Goal: Find specific page/section: Find specific page/section

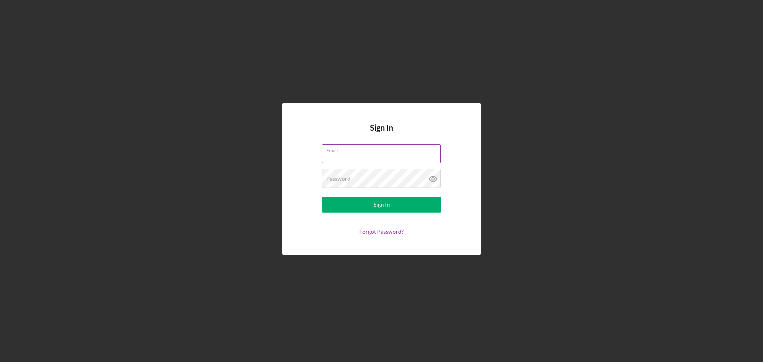
click at [353, 152] on div "Email" at bounding box center [381, 154] width 119 height 20
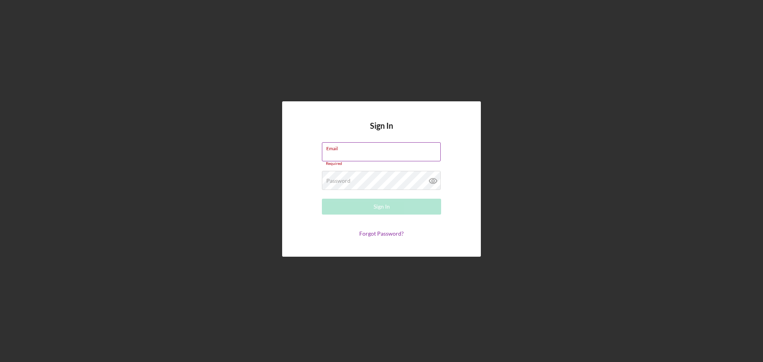
click at [341, 152] on input "Email" at bounding box center [381, 151] width 119 height 19
type input "[EMAIL_ADDRESS][DOMAIN_NAME]"
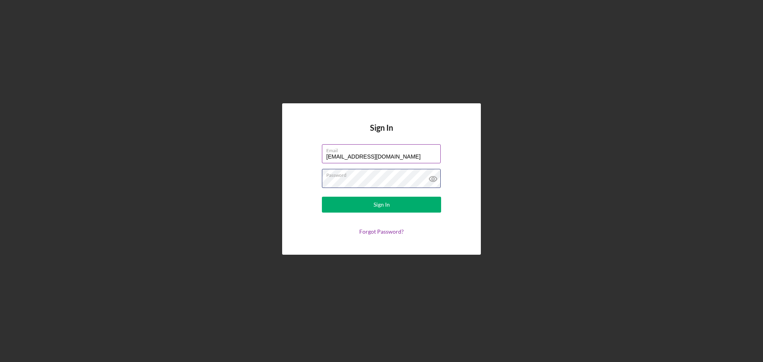
click at [322, 197] on button "Sign In" at bounding box center [381, 205] width 119 height 16
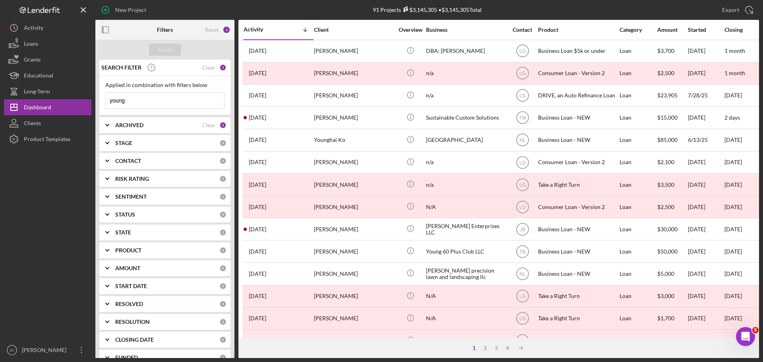
drag, startPoint x: 134, startPoint y: 101, endPoint x: 105, endPoint y: 103, distance: 29.1
click at [105, 103] on div "Applied in combination with filters below young Icon/Menu Close" at bounding box center [164, 95] width 131 height 39
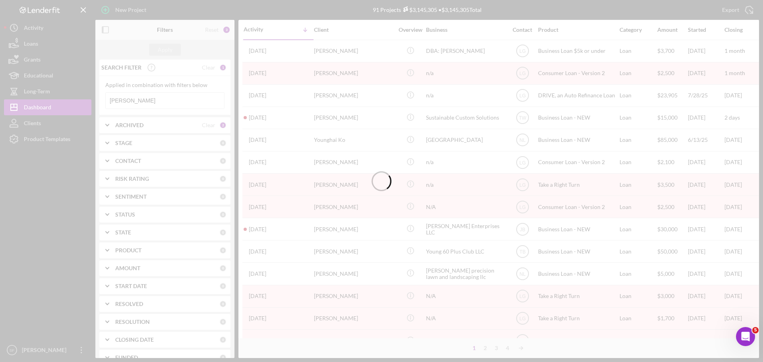
type input "[PERSON_NAME]"
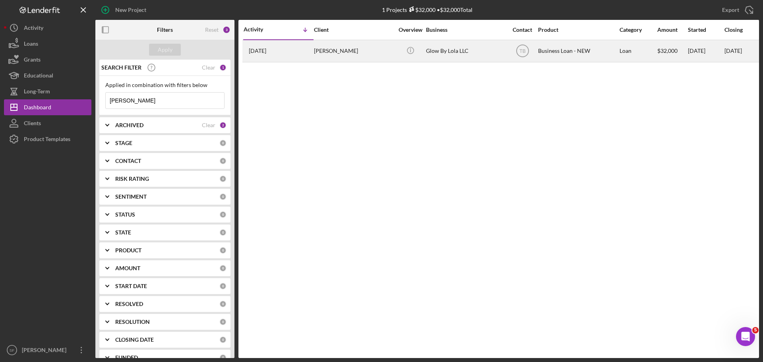
click at [320, 51] on div "[PERSON_NAME]" at bounding box center [354, 51] width 80 height 21
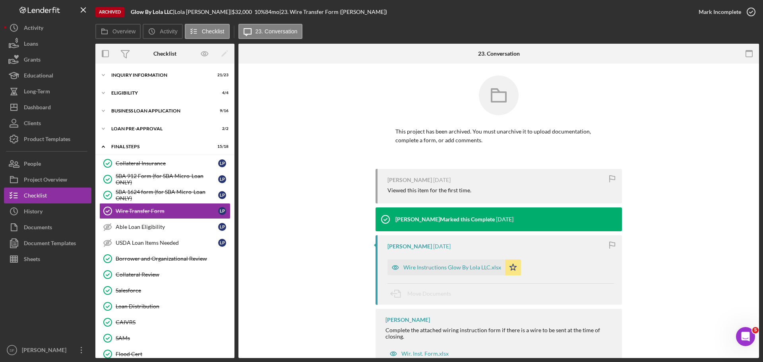
scroll to position [0, 0]
click at [35, 232] on div "Documents" at bounding box center [38, 228] width 28 height 18
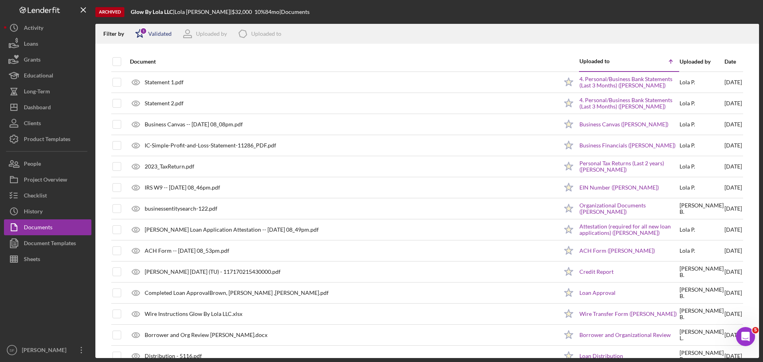
click at [137, 38] on icon "Icon/Star" at bounding box center [140, 34] width 20 height 20
click at [140, 74] on input "checkbox" at bounding box center [139, 76] width 8 height 8
checkbox input "true"
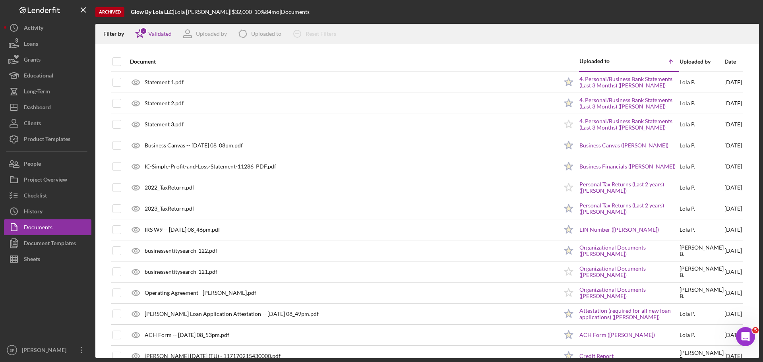
click at [434, 26] on div "Filter by Icon/Star 2 Validated Uploaded by Icon/Product Uploaded to Icon/Clear…" at bounding box center [427, 34] width 664 height 20
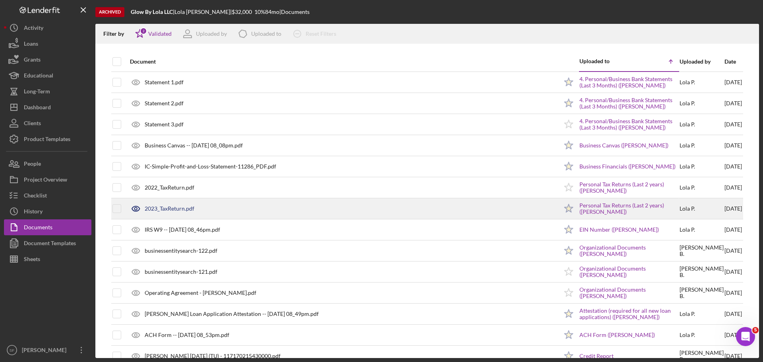
click at [172, 208] on div "2023_TaxReturn.pdf" at bounding box center [170, 209] width 50 height 6
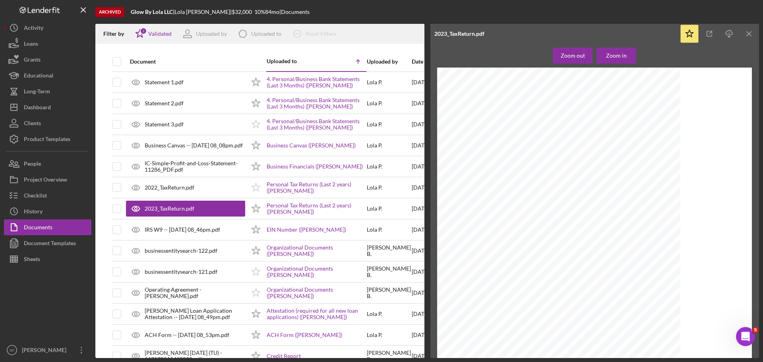
scroll to position [3141, 0]
click at [730, 35] on line "button" at bounding box center [730, 35] width 0 height 4
click at [44, 105] on div "Dashboard" at bounding box center [37, 108] width 27 height 18
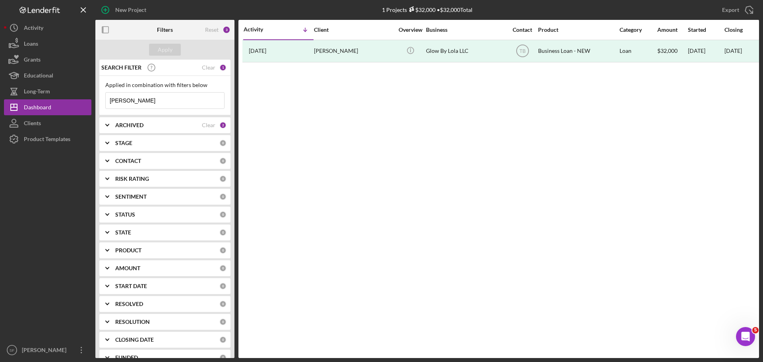
drag, startPoint x: 135, startPoint y: 103, endPoint x: 107, endPoint y: 106, distance: 28.0
click at [107, 106] on input "[PERSON_NAME]" at bounding box center [165, 101] width 118 height 16
type input "[PERSON_NAME]"
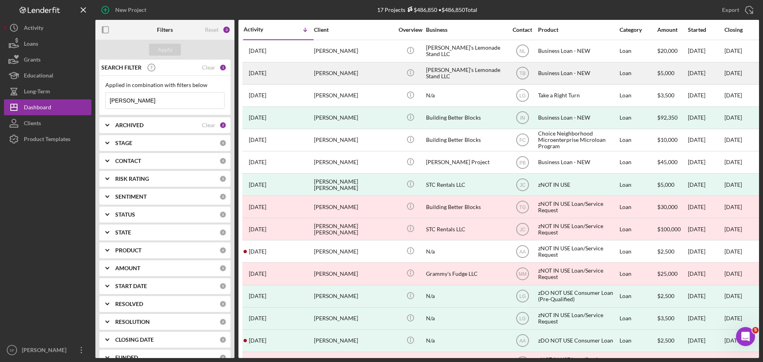
click at [322, 78] on div "[PERSON_NAME]" at bounding box center [354, 73] width 80 height 21
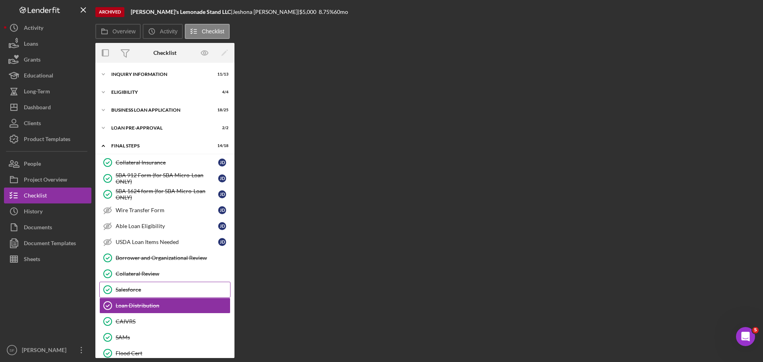
scroll to position [95, 0]
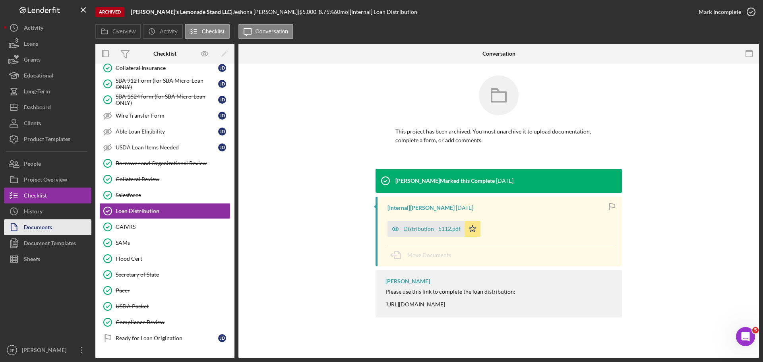
click at [40, 231] on div "Documents" at bounding box center [38, 228] width 28 height 18
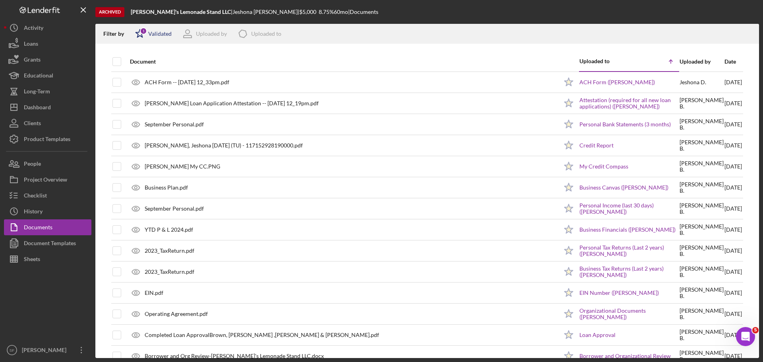
click at [137, 39] on icon "Icon/Star" at bounding box center [140, 34] width 20 height 20
click at [138, 73] on input "checkbox" at bounding box center [139, 76] width 8 height 8
checkbox input "true"
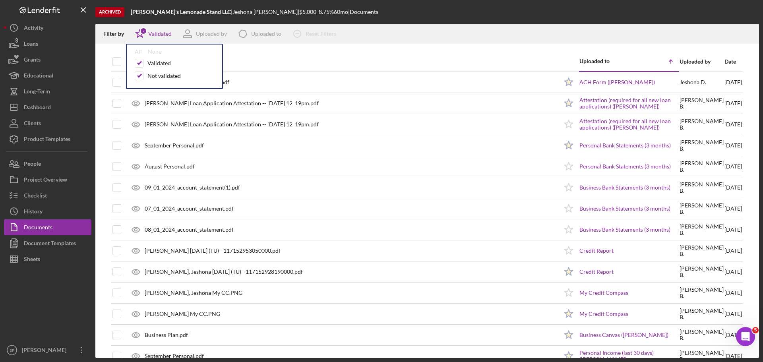
click at [493, 26] on div "Filter by Icon/Star 2 Validated All None Validated Not validated Uploaded by Ic…" at bounding box center [427, 34] width 664 height 20
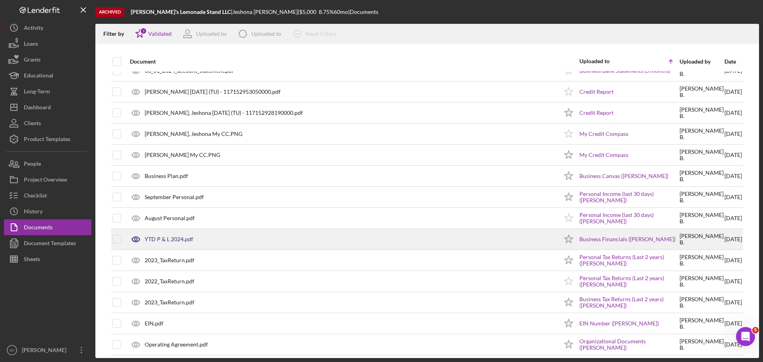
scroll to position [239, 0]
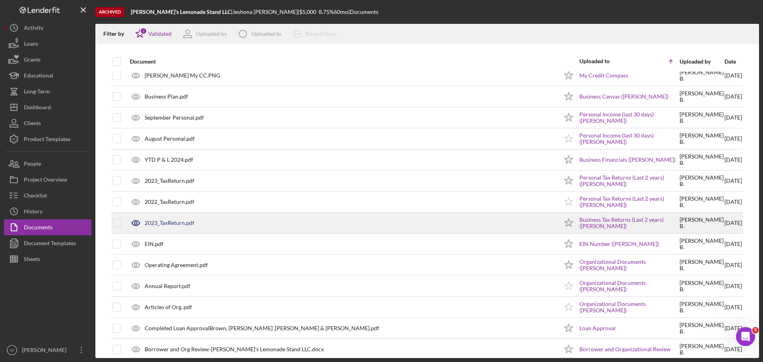
click at [178, 222] on div "2023_TaxReturn.pdf" at bounding box center [170, 223] width 50 height 6
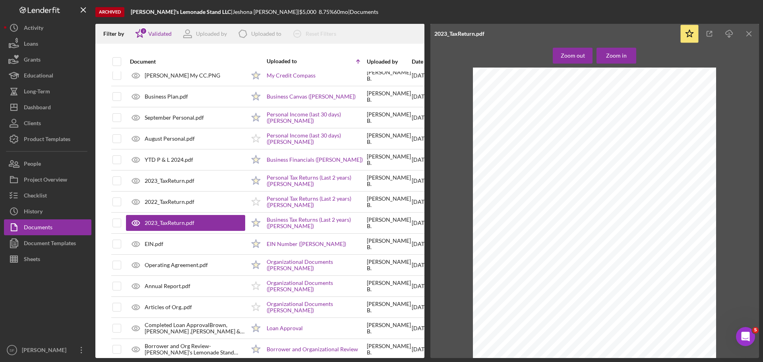
scroll to position [3798, 0]
click at [728, 35] on icon "Icon/Download" at bounding box center [730, 34] width 18 height 18
click at [41, 107] on div "Dashboard" at bounding box center [37, 108] width 27 height 18
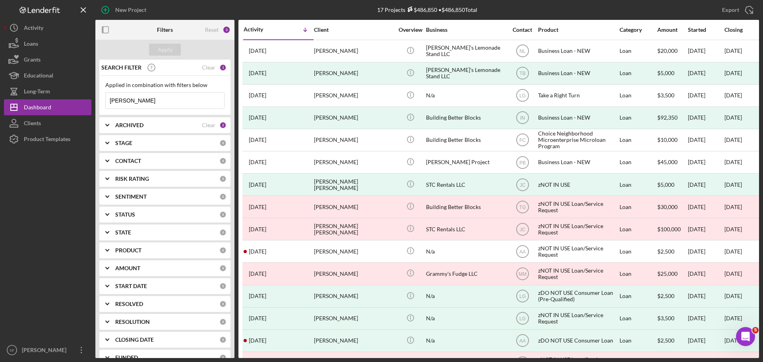
drag, startPoint x: 135, startPoint y: 101, endPoint x: 104, endPoint y: 97, distance: 31.6
click at [104, 97] on div "Applied in combination with filters below drake Icon/Menu Close" at bounding box center [164, 95] width 131 height 39
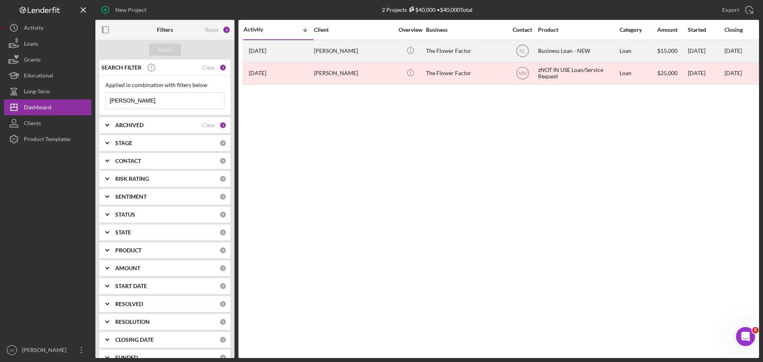
type input "[PERSON_NAME]"
click at [319, 54] on div "[PERSON_NAME]" at bounding box center [354, 51] width 80 height 21
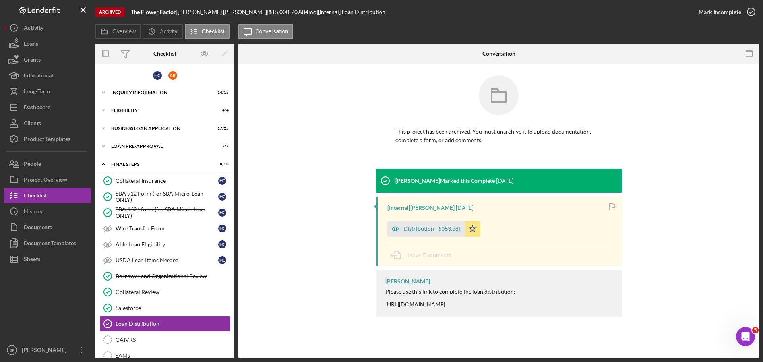
scroll to position [113, 0]
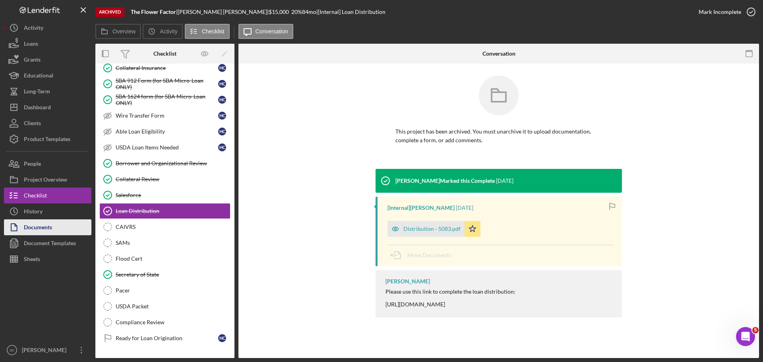
click at [40, 231] on div "Documents" at bounding box center [38, 228] width 28 height 18
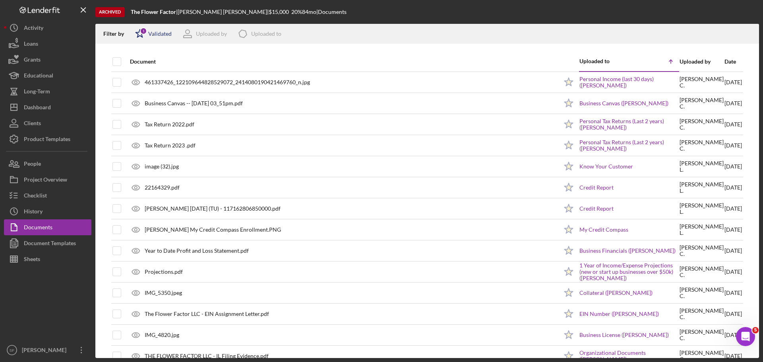
click at [137, 35] on icon "Icon/Star" at bounding box center [140, 34] width 20 height 20
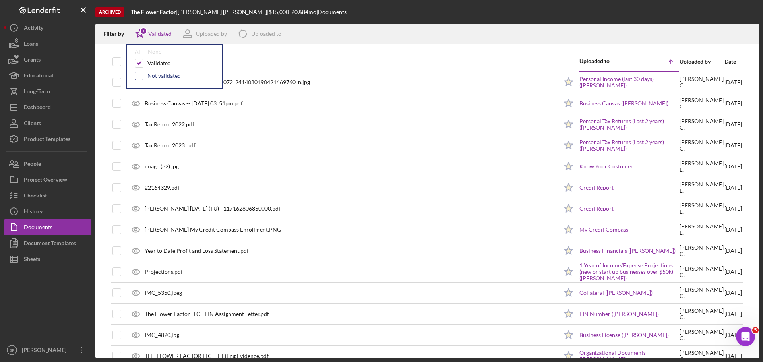
click at [139, 75] on input "checkbox" at bounding box center [139, 76] width 8 height 8
checkbox input "true"
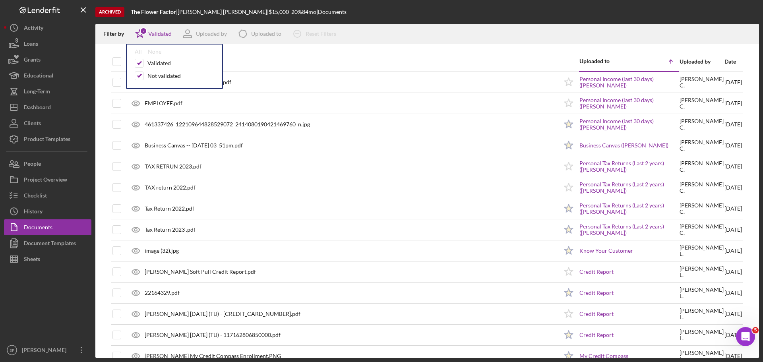
click at [481, 13] on div "Archived The Flower Factor | [PERSON_NAME] | $15,000 20 % 84 mo | Documents" at bounding box center [427, 12] width 664 height 24
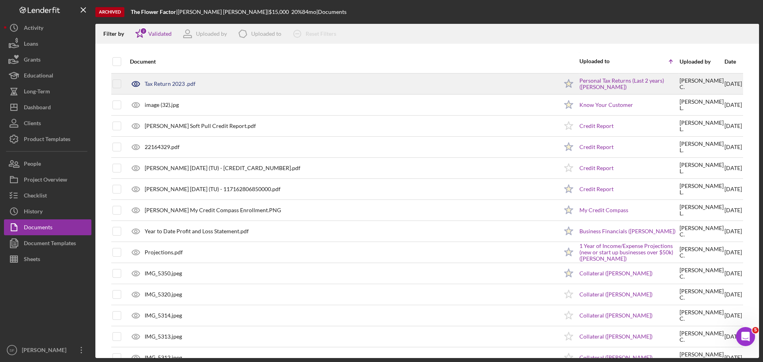
scroll to position [66, 0]
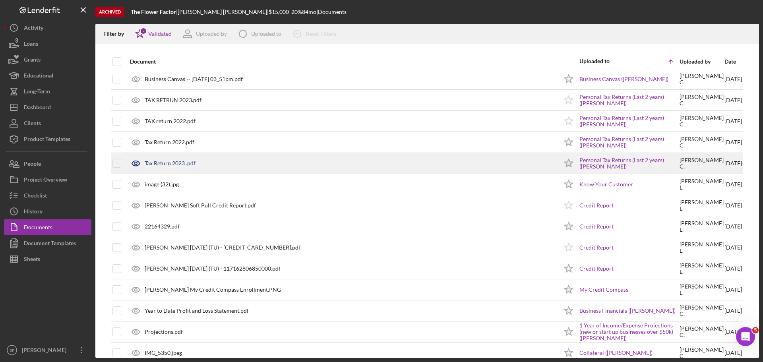
click at [179, 163] on div "Tax Return 2023 .pdf" at bounding box center [170, 163] width 51 height 6
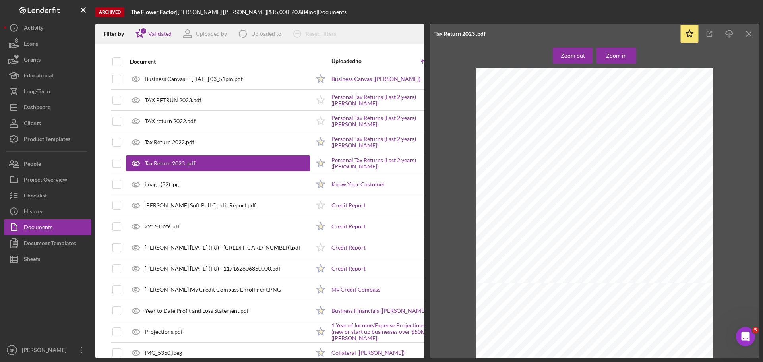
scroll to position [159, 0]
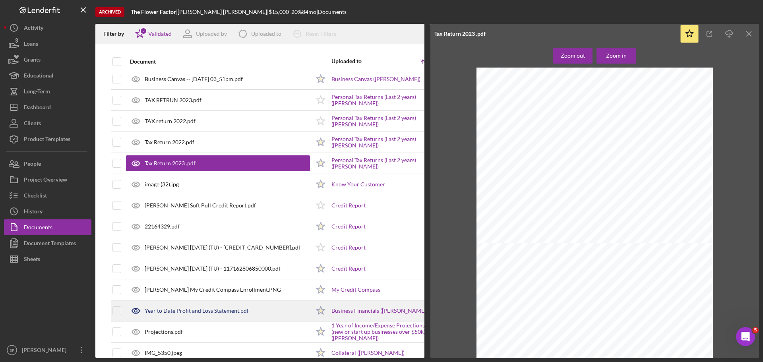
click at [214, 313] on div "Year to Date Profit and Loss Statement.pdf" at bounding box center [197, 311] width 104 height 6
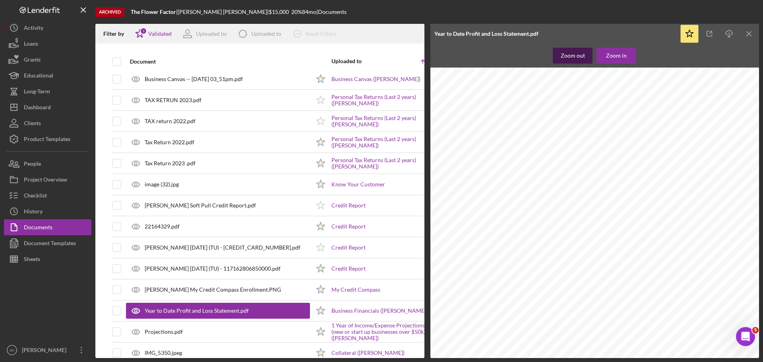
click at [570, 54] on div "Zoom out" at bounding box center [573, 56] width 24 height 16
click at [37, 107] on div "Dashboard" at bounding box center [37, 108] width 27 height 18
